Goal: Ask a question: Seek information or help from site administrators or community

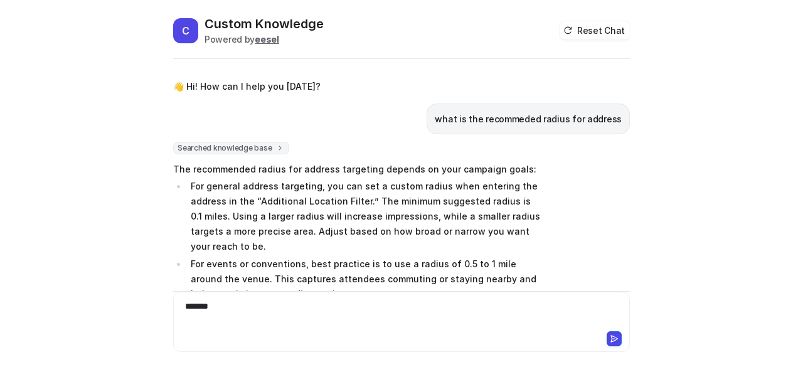
scroll to position [88, 0]
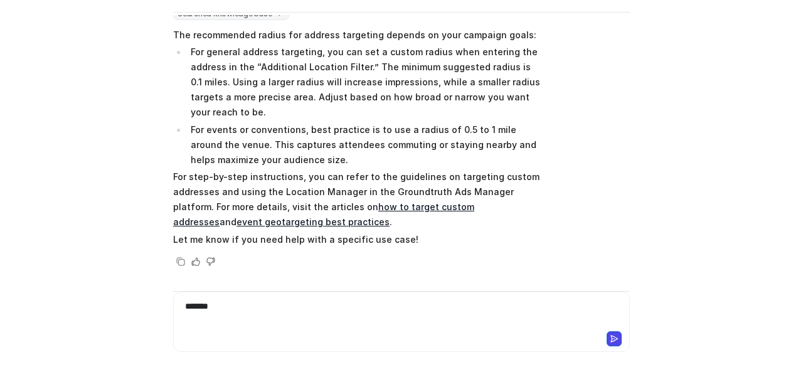
click at [383, 309] on div "*******" at bounding box center [401, 314] width 451 height 29
paste div
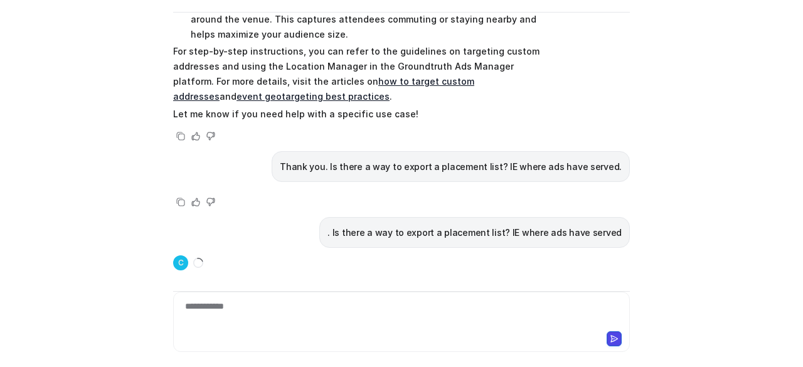
scroll to position [218, 0]
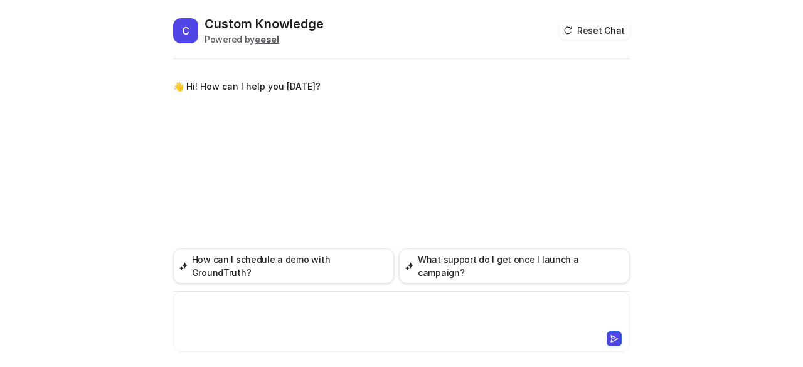
click at [279, 306] on div at bounding box center [401, 314] width 451 height 29
paste div
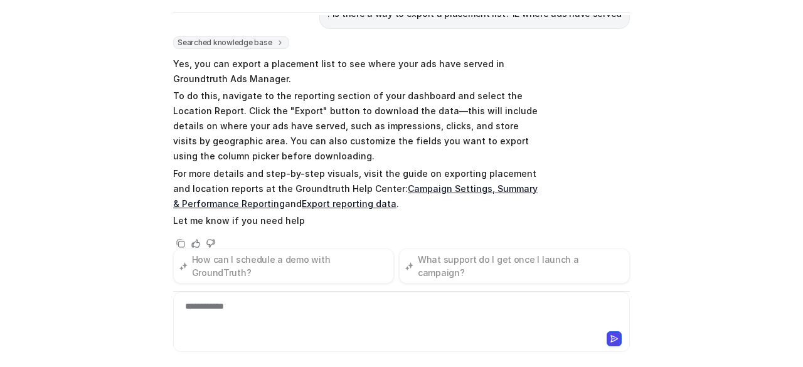
scroll to position [62, 0]
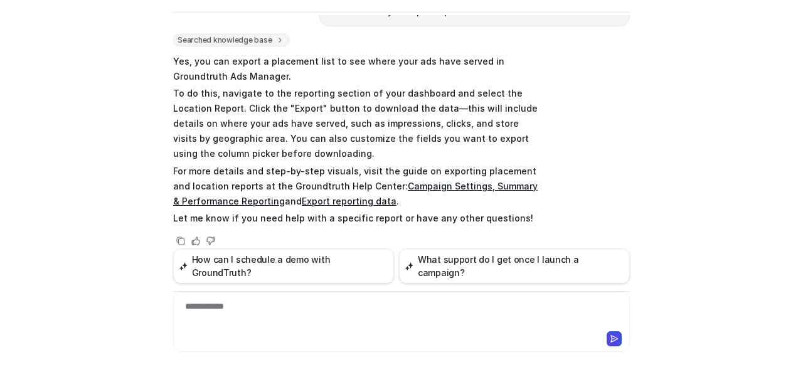
click at [350, 203] on link "Export reporting data" at bounding box center [349, 201] width 95 height 11
click at [190, 315] on div "**********" at bounding box center [401, 314] width 451 height 29
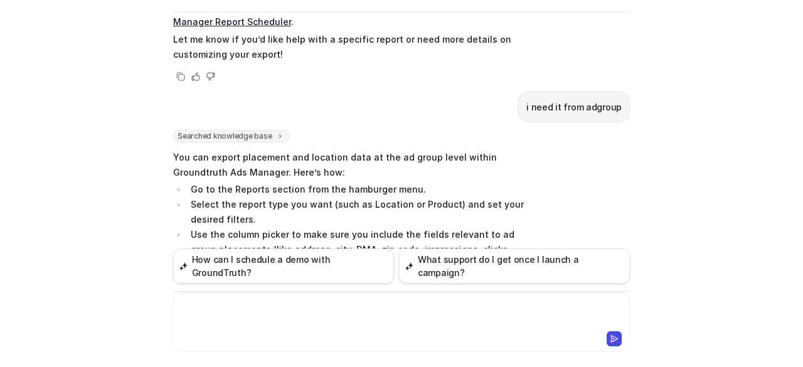
scroll to position [594, 0]
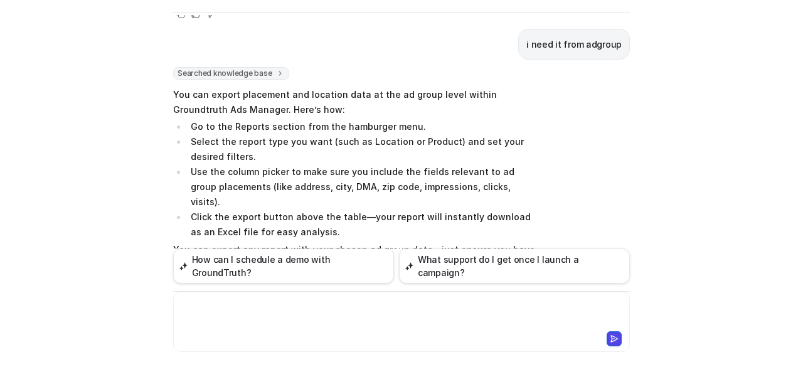
click at [289, 327] on div at bounding box center [401, 314] width 451 height 29
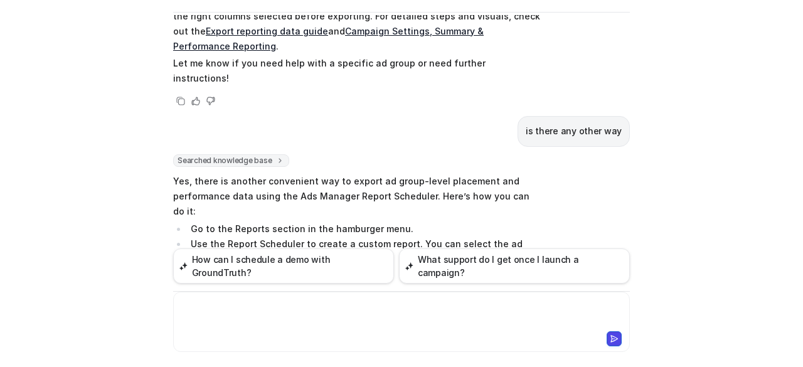
scroll to position [820, 0]
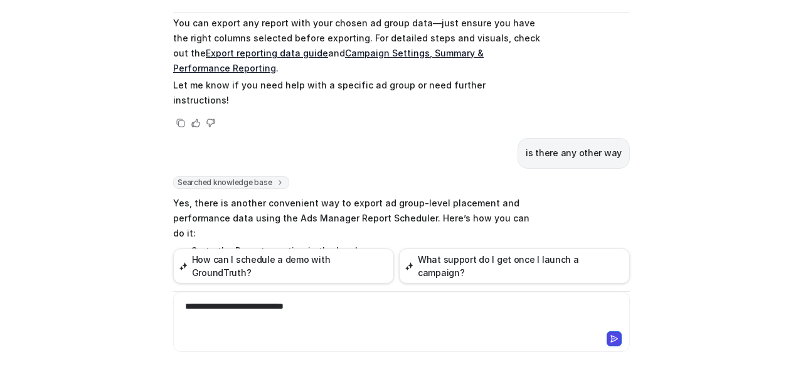
click at [223, 309] on div "**********" at bounding box center [401, 314] width 451 height 29
click at [387, 306] on div "**********" at bounding box center [401, 314] width 451 height 29
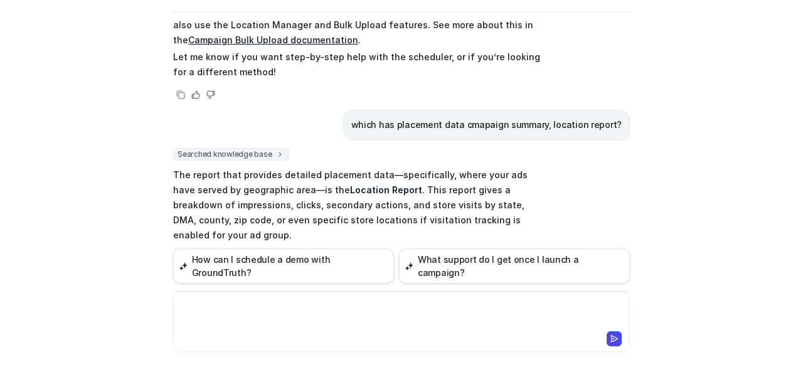
scroll to position [1236, 0]
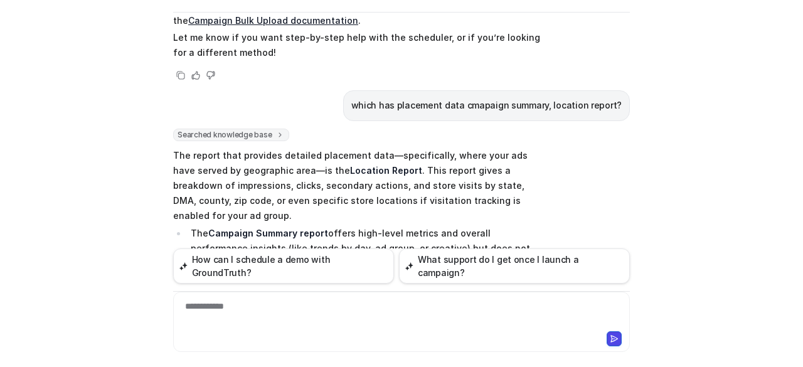
click at [382, 148] on p "The report that provides detailed placement data—specifically, where your ads h…" at bounding box center [356, 185] width 367 height 75
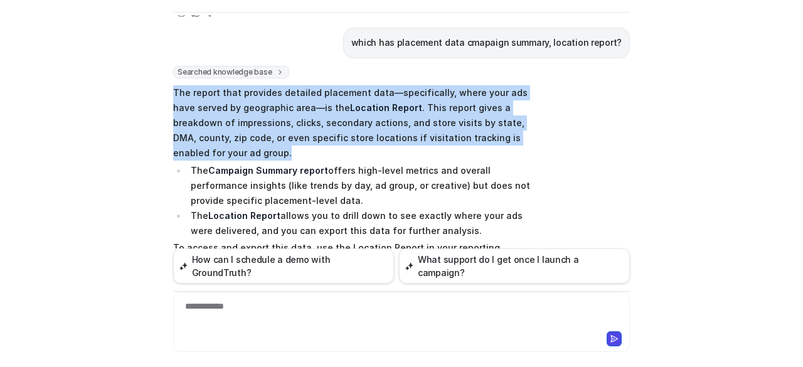
drag, startPoint x: 535, startPoint y: 75, endPoint x: 167, endPoint y: 33, distance: 370.7
click at [167, 33] on div "C Custom Knowledge Powered by eesel Reset Chat 👋 Hi! How can I help you [DATE]?…" at bounding box center [401, 145] width 477 height 352
copy p "The report that provides detailed placement data—specifically, where your ads h…"
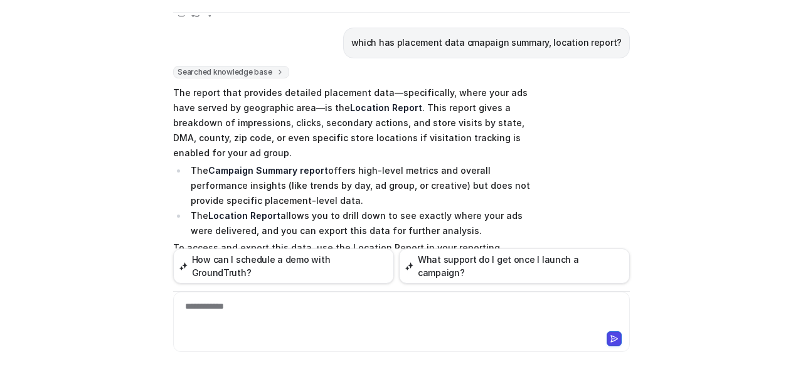
click at [334, 321] on div "**********" at bounding box center [401, 314] width 451 height 29
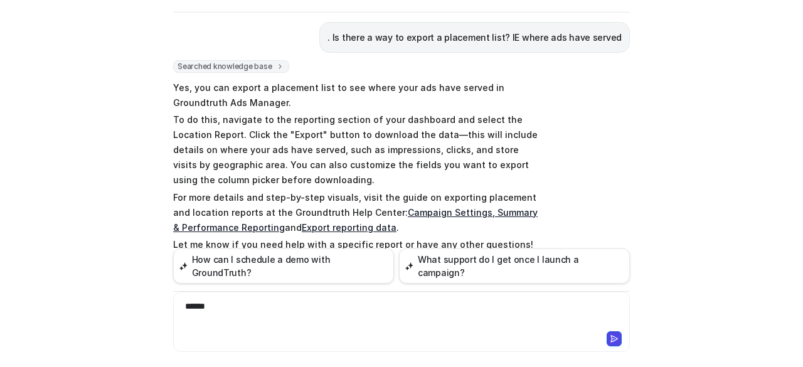
scroll to position [63, 0]
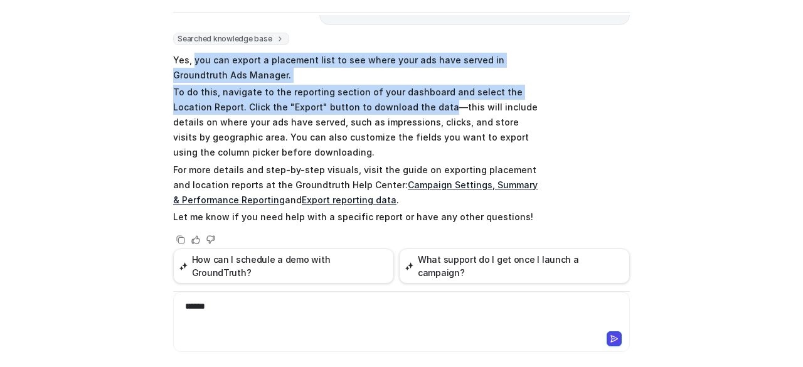
drag, startPoint x: 190, startPoint y: 59, endPoint x: 398, endPoint y: 109, distance: 213.6
click at [398, 109] on span "Yes, you can export a placement list to see where your ads have served in Groun…" at bounding box center [356, 138] width 367 height 177
copy span "you can export a placement list to see where your ads have served in Groundtrut…"
drag, startPoint x: 168, startPoint y: 58, endPoint x: 397, endPoint y: 104, distance: 233.0
click at [397, 104] on span "Yes, you can export a placement list to see where your ads have served in Groun…" at bounding box center [356, 138] width 367 height 177
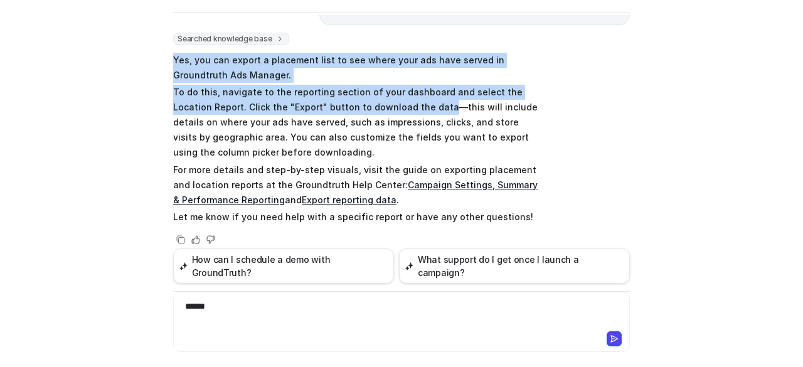
copy span "Yes, you can export a placement list to see where your ads have served in Groun…"
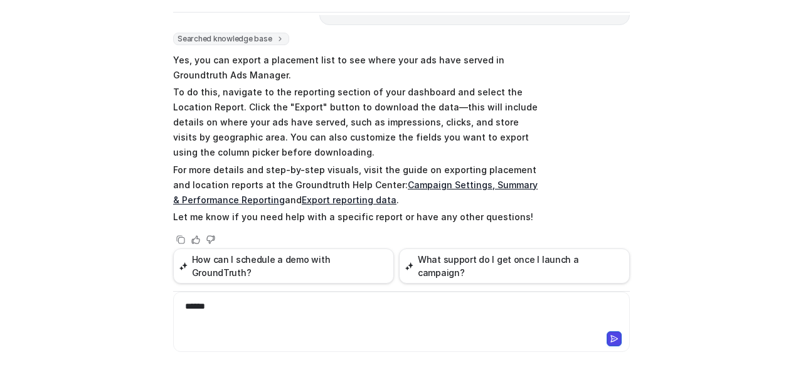
click at [258, 321] on div "******" at bounding box center [401, 314] width 451 height 29
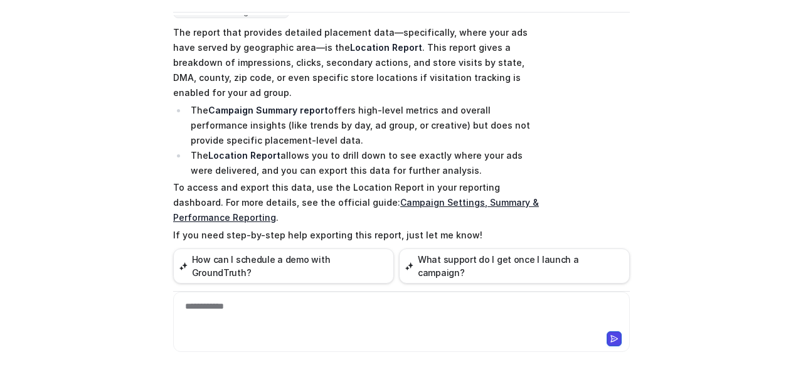
scroll to position [1364, 0]
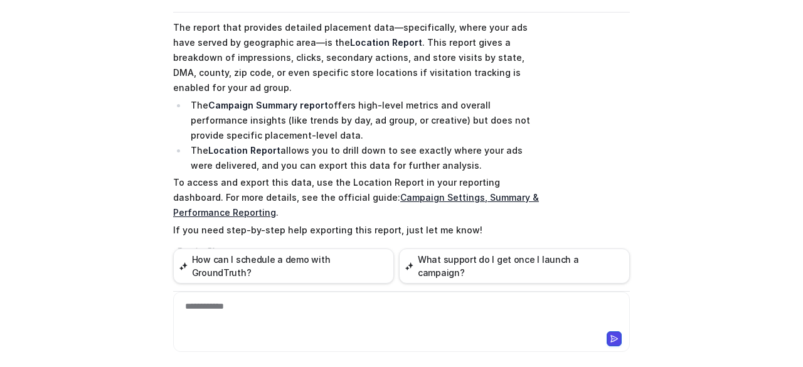
drag, startPoint x: 331, startPoint y: 201, endPoint x: 619, endPoint y: 195, distance: 287.5
click at [619, 267] on div "how many days i have to wait for retargeting segment to build audience" at bounding box center [467, 282] width 326 height 31
copy p "how many days i have to wait for retargeting segment to build audience"
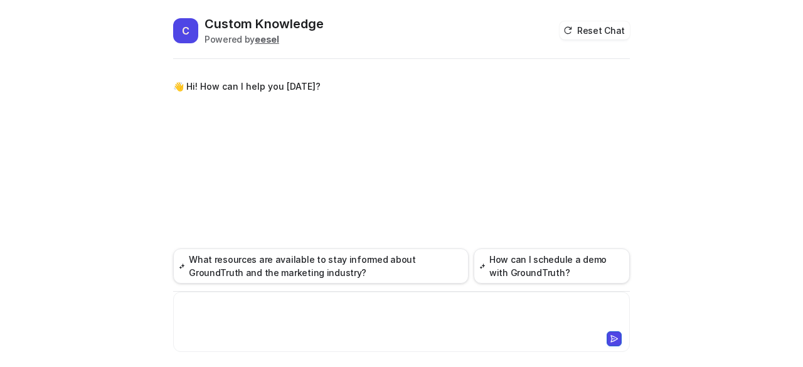
click at [250, 328] on div at bounding box center [401, 314] width 451 height 29
paste div
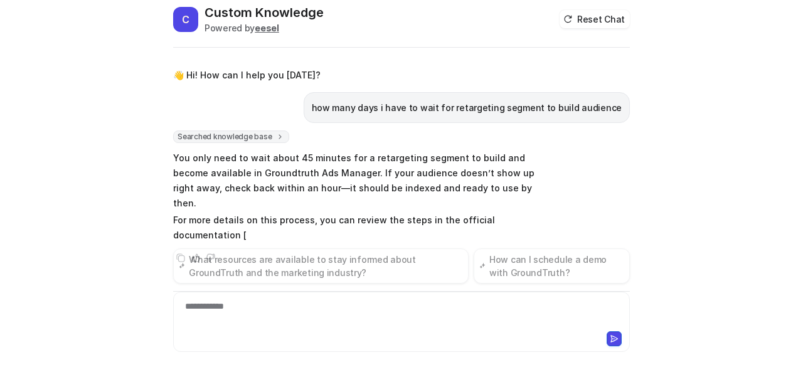
scroll to position [26, 0]
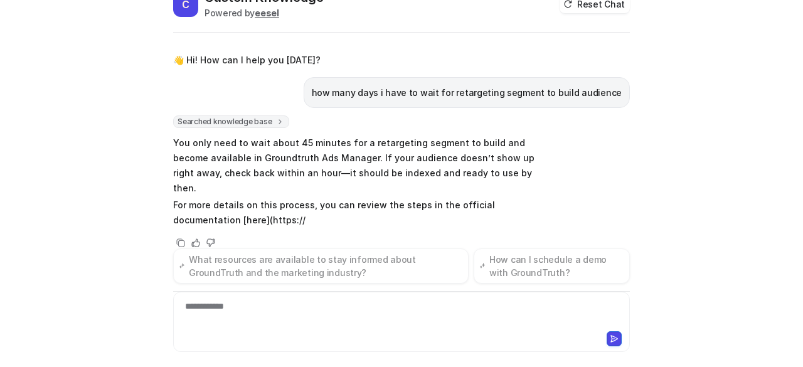
click at [33, 168] on div "**********" at bounding box center [401, 183] width 803 height 367
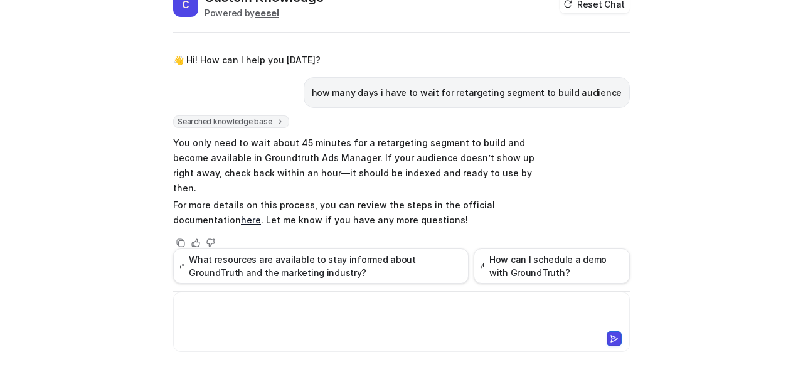
click at [237, 313] on div at bounding box center [401, 314] width 451 height 29
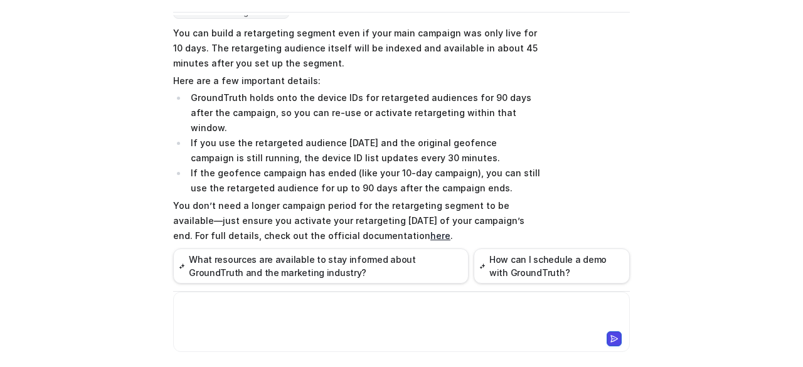
scroll to position [249, 0]
